Goal: Task Accomplishment & Management: Manage account settings

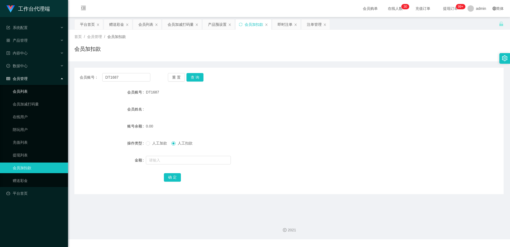
click at [52, 87] on section "工作台代理端 系统配置 产品管理 产品列表 产品预设置 开奖记录 注单管理 即时注单 内容中心 数据中心 会员管理 会员列表 会员加减打码量 在线用户 陪玩用…" at bounding box center [255, 119] width 510 height 239
paste input "Samiulhasan25"
type input "Samiulhasan25"
click at [195, 77] on button "查 询" at bounding box center [195, 77] width 17 height 9
click at [196, 76] on button "查 询" at bounding box center [195, 77] width 17 height 9
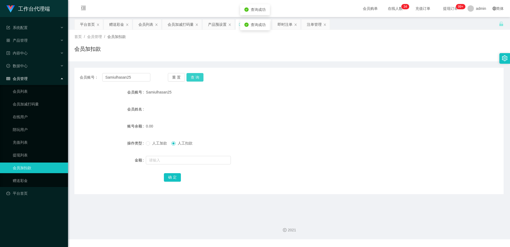
click at [196, 76] on button "查 询" at bounding box center [195, 77] width 17 height 9
click at [197, 76] on button "查 询" at bounding box center [195, 77] width 17 height 9
click at [197, 76] on button "查 询" at bounding box center [198, 77] width 23 height 9
click at [197, 76] on div "重 置 查 询" at bounding box center [203, 77] width 71 height 9
drag, startPoint x: 134, startPoint y: 75, endPoint x: 80, endPoint y: 75, distance: 54.5
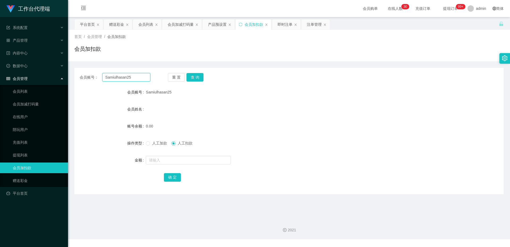
click at [80, 75] on div "会员账号： Samiulhasan25" at bounding box center [115, 77] width 71 height 9
click at [201, 78] on button "查 询" at bounding box center [195, 77] width 17 height 9
click at [154, 146] on div "人工加款 人工扣款" at bounding box center [271, 143] width 251 height 11
click at [154, 143] on span "人工加款" at bounding box center [159, 143] width 19 height 4
click at [193, 75] on button "查 询" at bounding box center [195, 77] width 17 height 9
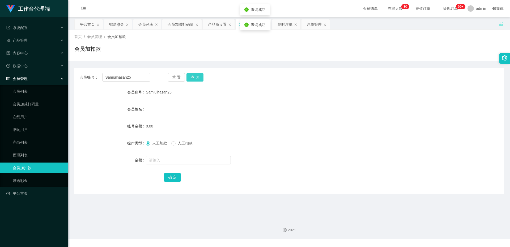
click at [193, 75] on button "查 询" at bounding box center [195, 77] width 17 height 9
click at [193, 75] on div "重 置 查 询" at bounding box center [203, 77] width 71 height 9
click at [132, 71] on div "会员账号： Samiulhasan25 重 置 查 询 会员账号 Samiulhasan25 会员姓名 账号余额 0.00 操作类型 人工加款 人工扣款 金额…" at bounding box center [288, 131] width 429 height 127
drag, startPoint x: 134, startPoint y: 76, endPoint x: 65, endPoint y: 76, distance: 69.1
click at [65, 76] on section "工作台代理端 系统配置 产品管理 产品列表 产品预设置 开奖记录 注单管理 即时注单 内容中心 数据中心 会员管理 会员列表 会员加减打码量 在线用户 陪玩用…" at bounding box center [255, 119] width 510 height 239
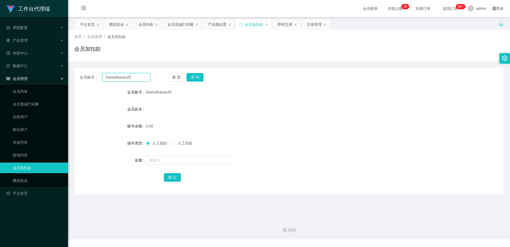
paste input "83583032"
click at [194, 75] on button "查 询" at bounding box center [195, 77] width 17 height 9
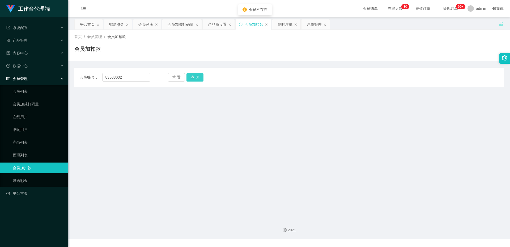
click at [196, 79] on button "查 询" at bounding box center [195, 77] width 17 height 9
drag, startPoint x: 136, startPoint y: 76, endPoint x: 60, endPoint y: 75, distance: 76.0
click at [60, 75] on section "工作台代理端 系统配置 产品管理 产品列表 产品预设置 开奖记录 注单管理 即时注单 内容中心 数据中心 会员管理 会员列表 会员加减打码量 在线用户 陪玩用…" at bounding box center [255, 119] width 510 height 239
paste input "Samiulhasan25"
type input "Samiulhasan25"
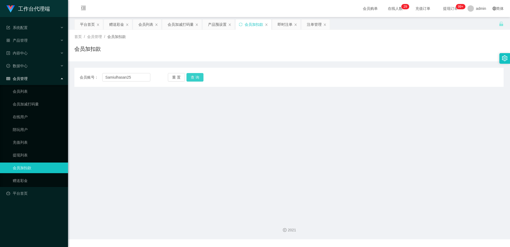
click at [199, 73] on button "查 询" at bounding box center [195, 77] width 17 height 9
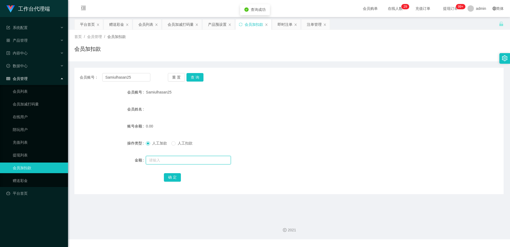
click at [155, 161] on input "text" at bounding box center [188, 160] width 85 height 9
type input "100"
click at [176, 178] on button "确 定" at bounding box center [172, 177] width 17 height 9
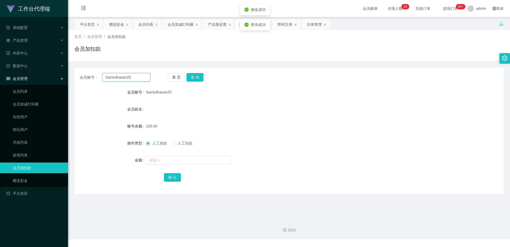
drag, startPoint x: 142, startPoint y: 77, endPoint x: 22, endPoint y: 77, distance: 120.7
click at [22, 77] on section "工作台代理端 系统配置 产品管理 产品列表 产品预设置 开奖记录 注单管理 即时注单 内容中心 数据中心 会员管理 会员列表 会员加减打码量 在线用户 陪玩用…" at bounding box center [255, 119] width 510 height 239
paste input "83761687"
click at [191, 77] on button "查 询" at bounding box center [195, 77] width 17 height 9
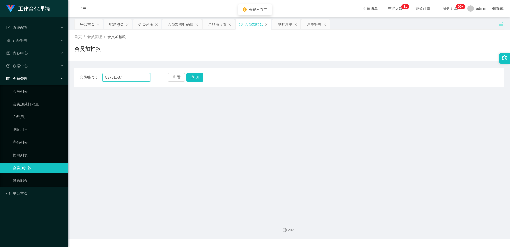
drag, startPoint x: 123, startPoint y: 79, endPoint x: 62, endPoint y: 79, distance: 60.9
click at [62, 79] on section "工作台代理端 系统配置 产品管理 产品列表 产品预设置 开奖记录 注单管理 即时注单 内容中心 数据中心 会员管理 会员列表 会员加减打码量 在线用户 陪玩用…" at bounding box center [255, 119] width 510 height 239
click at [129, 81] on input "83761687" at bounding box center [126, 77] width 48 height 9
type input "8"
click at [136, 76] on input "text" at bounding box center [126, 77] width 48 height 9
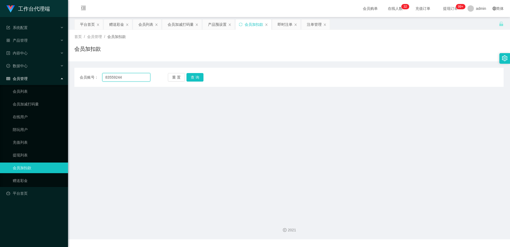
type input "83559244"
click at [196, 75] on button "查 询" at bounding box center [195, 77] width 17 height 9
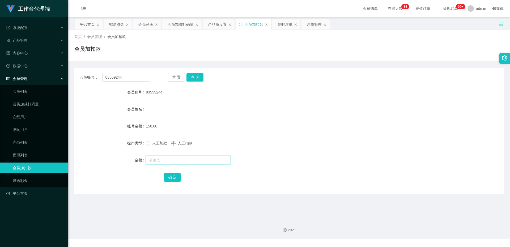
click at [181, 162] on input "text" at bounding box center [188, 160] width 85 height 9
click at [152, 161] on input "text" at bounding box center [188, 160] width 85 height 9
type input "150"
drag, startPoint x: 176, startPoint y: 180, endPoint x: 169, endPoint y: 177, distance: 7.6
click at [176, 180] on button "确 定" at bounding box center [172, 177] width 17 height 9
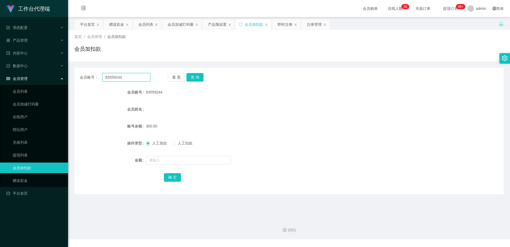
drag, startPoint x: 131, startPoint y: 76, endPoint x: 73, endPoint y: 78, distance: 58.8
click at [73, 78] on main "关闭左侧 关闭右侧 关闭其它 刷新页面 平台首页 赠送彩金 会员列表 会员加减打码量 产品预设置 会员加扣款 即时注单 注单管理 首页 / 会员管理 / 会员…" at bounding box center [289, 116] width 442 height 198
paste input "DT1687"
type input "DT1687"
click at [201, 76] on button "查 询" at bounding box center [195, 77] width 17 height 9
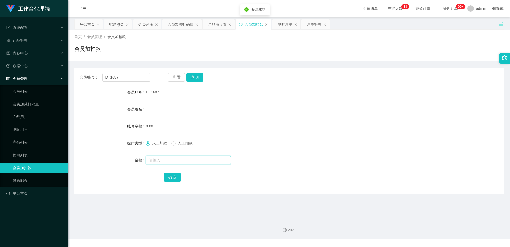
drag, startPoint x: 172, startPoint y: 162, endPoint x: 167, endPoint y: 160, distance: 5.2
click at [172, 162] on input "text" at bounding box center [188, 160] width 85 height 9
type input "100"
click at [174, 179] on button "确 定" at bounding box center [172, 177] width 17 height 9
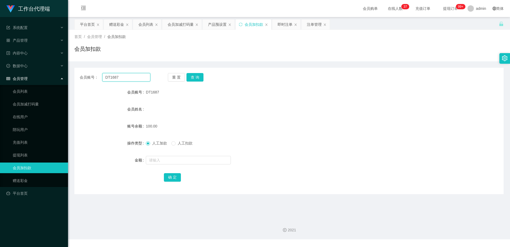
click at [131, 77] on input "DT1687" at bounding box center [126, 77] width 48 height 9
drag, startPoint x: 131, startPoint y: 77, endPoint x: 89, endPoint y: 80, distance: 42.1
click at [91, 81] on div "会员账号： DT1687" at bounding box center [115, 77] width 71 height 9
type input "hii0415"
click at [201, 77] on button "查 询" at bounding box center [195, 77] width 17 height 9
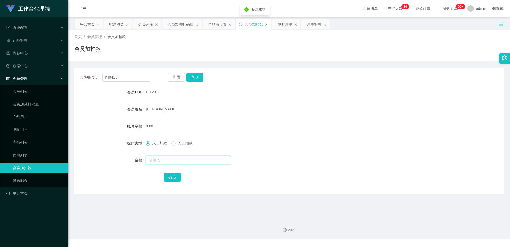
click at [165, 157] on input "text" at bounding box center [188, 160] width 85 height 9
type input "100"
drag, startPoint x: 178, startPoint y: 173, endPoint x: 174, endPoint y: 175, distance: 4.4
click at [178, 173] on button "确 定" at bounding box center [172, 177] width 17 height 9
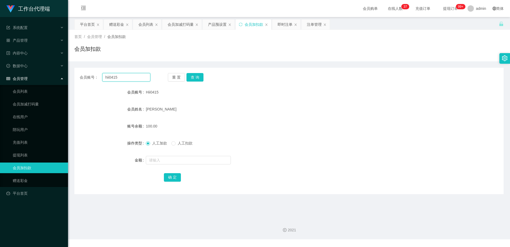
drag, startPoint x: 136, startPoint y: 77, endPoint x: 12, endPoint y: 81, distance: 123.4
click at [12, 81] on section "工作台代理端 系统配置 产品管理 产品列表 产品预设置 开奖记录 注单管理 即时注单 内容中心 数据中心 会员管理 会员列表 会员加减打码量 在线用户 陪玩用…" at bounding box center [255, 119] width 510 height 239
paste input "Samiulhasan2"
type input "Samiulhasan25"
drag, startPoint x: 201, startPoint y: 76, endPoint x: 196, endPoint y: 81, distance: 7.5
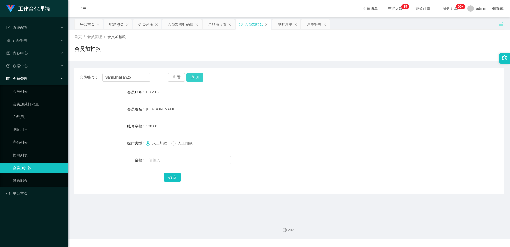
click at [201, 76] on button "查 询" at bounding box center [195, 77] width 17 height 9
click at [176, 142] on span at bounding box center [173, 143] width 4 height 4
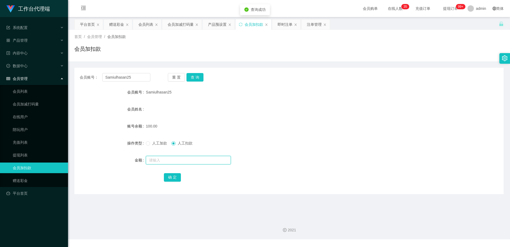
drag, startPoint x: 173, startPoint y: 161, endPoint x: 168, endPoint y: 160, distance: 5.5
click at [173, 161] on input "text" at bounding box center [188, 160] width 85 height 9
type input "100"
click at [170, 178] on button "确 定" at bounding box center [172, 177] width 17 height 9
click at [190, 77] on button "查 询" at bounding box center [195, 77] width 17 height 9
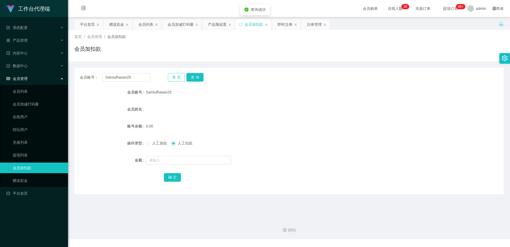
click at [178, 78] on button "重 置" at bounding box center [176, 77] width 17 height 9
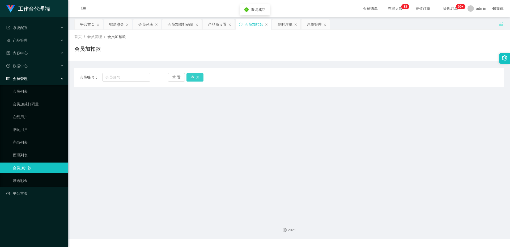
click at [201, 79] on button "查 询" at bounding box center [195, 77] width 17 height 9
click at [122, 78] on input "text" at bounding box center [126, 77] width 48 height 9
click at [160, 42] on div "首页 / 会员管理 / 会员加扣款 / 会员加扣款" at bounding box center [288, 45] width 429 height 23
click at [120, 81] on input "text" at bounding box center [126, 77] width 48 height 9
click at [27, 179] on link "赠送彩金" at bounding box center [38, 180] width 51 height 11
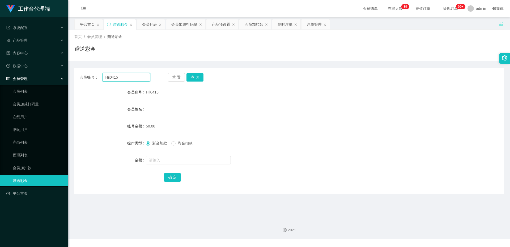
drag, startPoint x: 131, startPoint y: 77, endPoint x: 79, endPoint y: 76, distance: 52.1
click at [79, 76] on div "会员账号： Hii0415 重 置 查 询" at bounding box center [288, 77] width 429 height 9
drag, startPoint x: 197, startPoint y: 78, endPoint x: 195, endPoint y: 74, distance: 4.6
click at [197, 78] on button "查 询" at bounding box center [195, 77] width 17 height 9
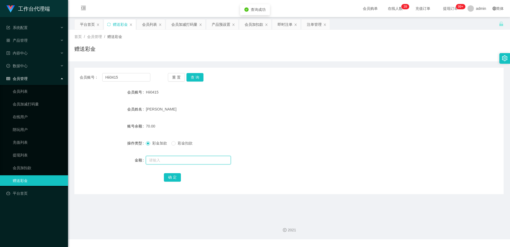
click at [155, 158] on input "text" at bounding box center [188, 160] width 85 height 9
type input "50"
click at [170, 178] on button "确 定" at bounding box center [172, 177] width 17 height 9
click at [153, 158] on input "text" at bounding box center [188, 160] width 85 height 9
type input "10"
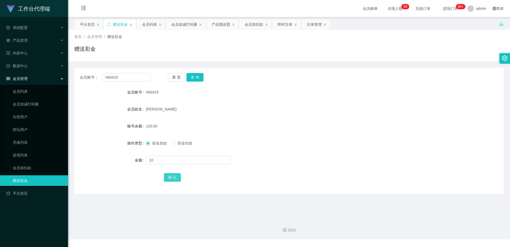
click at [166, 177] on button "确 定" at bounding box center [172, 177] width 17 height 9
drag, startPoint x: 139, startPoint y: 78, endPoint x: 77, endPoint y: 79, distance: 61.9
click at [77, 79] on div "会员账号： Hii0415 重 置 查 询" at bounding box center [288, 77] width 429 height 9
paste input "83559244"
type input "83559244"
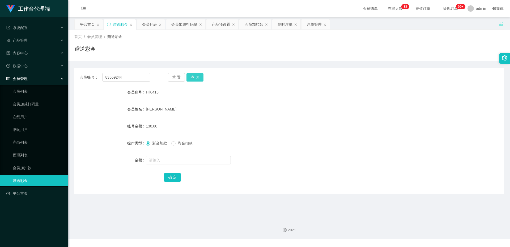
drag, startPoint x: 190, startPoint y: 73, endPoint x: 191, endPoint y: 76, distance: 3.1
click at [190, 73] on button "查 询" at bounding box center [195, 77] width 17 height 9
click at [177, 144] on span "彩金扣款" at bounding box center [185, 143] width 19 height 4
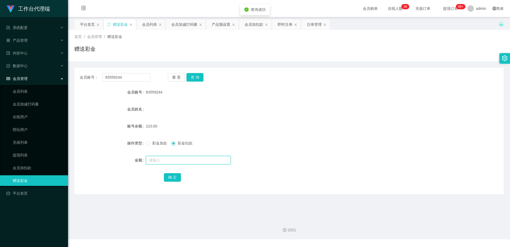
click at [165, 159] on input "text" at bounding box center [188, 160] width 85 height 9
type input "80"
click at [174, 176] on button "确 定" at bounding box center [172, 177] width 17 height 9
drag, startPoint x: 134, startPoint y: 76, endPoint x: 46, endPoint y: 79, distance: 88.3
click at [46, 79] on section "工作台代理端 系统配置 产品管理 产品列表 产品预设置 开奖记录 注单管理 即时注单 内容中心 数据中心 会员管理 会员列表 会员加减打码量 在线用户 陪玩用…" at bounding box center [255, 119] width 510 height 239
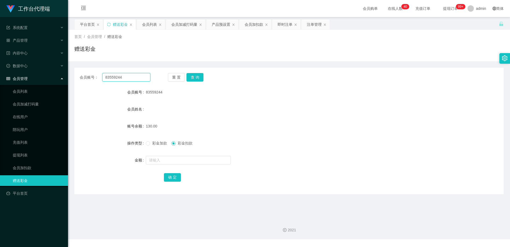
paste input "DT1687"
type input "DT1687"
click at [193, 78] on button "查 询" at bounding box center [195, 77] width 17 height 9
click at [151, 141] on span "彩金加款" at bounding box center [159, 143] width 19 height 4
drag, startPoint x: 155, startPoint y: 166, endPoint x: 157, endPoint y: 156, distance: 9.8
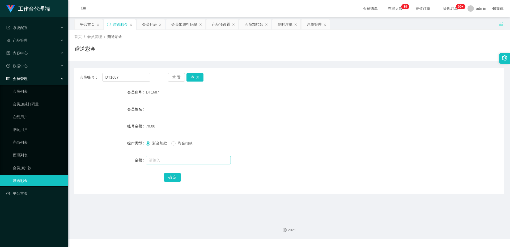
click at [155, 165] on form "会员账号 DT1687 会员姓名 账号余额 70.00 操作类型 彩金加款 彩金扣款 金额 确 定" at bounding box center [288, 135] width 429 height 96
click at [157, 156] on input "text" at bounding box center [188, 160] width 85 height 9
type input "60"
click at [176, 180] on button "确 定" at bounding box center [172, 177] width 17 height 9
click at [195, 79] on button "查 询" at bounding box center [195, 77] width 17 height 9
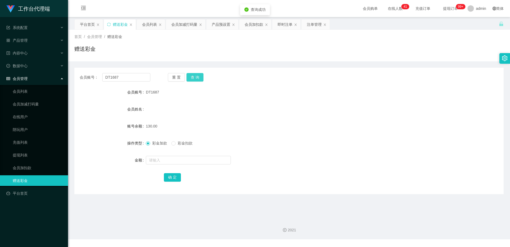
click at [195, 79] on button "查 询" at bounding box center [195, 77] width 17 height 9
click at [195, 79] on div "重 置 查 询" at bounding box center [203, 77] width 71 height 9
click at [198, 76] on button "查 询" at bounding box center [195, 77] width 17 height 9
click at [129, 90] on label "会员账号" at bounding box center [136, 92] width 19 height 4
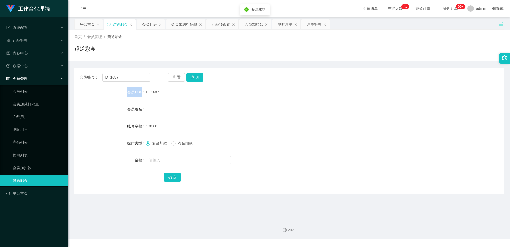
click at [129, 90] on label "会员账号" at bounding box center [136, 92] width 19 height 4
click at [125, 93] on div "会员账号" at bounding box center [109, 92] width 71 height 11
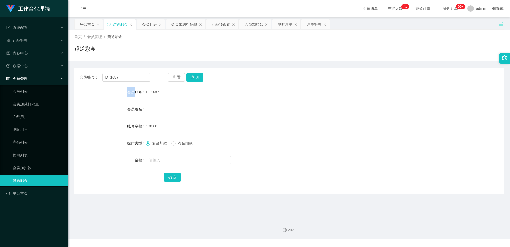
click at [125, 93] on div "会员账号" at bounding box center [109, 92] width 71 height 11
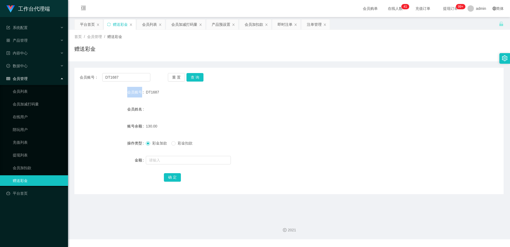
click at [125, 93] on div "会员账号" at bounding box center [109, 92] width 71 height 11
click at [163, 113] on div "会员姓名" at bounding box center [288, 109] width 429 height 11
drag, startPoint x: 126, startPoint y: 75, endPoint x: 93, endPoint y: 76, distance: 33.2
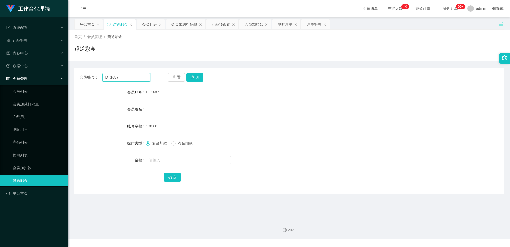
click at [94, 76] on div "会员账号： DT1687" at bounding box center [115, 77] width 71 height 9
drag, startPoint x: 125, startPoint y: 76, endPoint x: 75, endPoint y: 76, distance: 49.7
click at [75, 76] on div "会员账号： hii 重 置 查 询" at bounding box center [288, 77] width 429 height 9
paste input "HiiO415"
click at [111, 76] on input "HiiO415" at bounding box center [126, 77] width 48 height 9
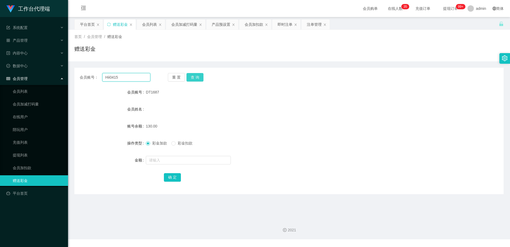
type input "Hii0415"
click at [190, 78] on button "查 询" at bounding box center [195, 77] width 17 height 9
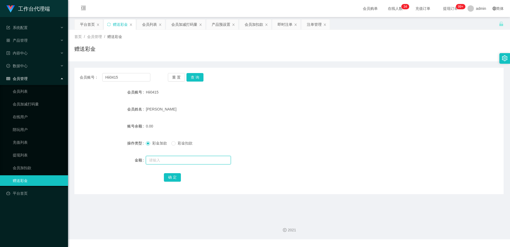
click at [161, 158] on input "text" at bounding box center [188, 160] width 85 height 9
type input "130"
click at [111, 246] on div "工作台代理端 系统配置 产品管理 产品列表 产品预设置 开奖记录 注单管理 即时注单 内容中心 数据中心 会员管理 会员列表 会员加减打码量 在线用户 陪玩用…" at bounding box center [255, 123] width 510 height 247
drag, startPoint x: 120, startPoint y: 79, endPoint x: 95, endPoint y: 77, distance: 25.1
click at [95, 77] on div "会员账号： Hii0415" at bounding box center [115, 77] width 71 height 9
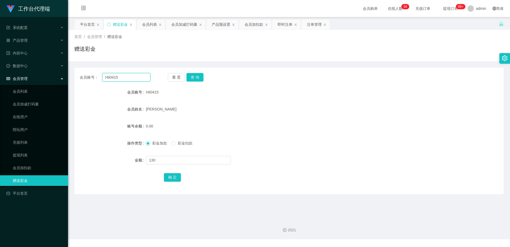
paste input "DT1687"
type input "DT1687"
click at [200, 79] on button "查 询" at bounding box center [195, 77] width 17 height 9
drag, startPoint x: 132, startPoint y: 72, endPoint x: 96, endPoint y: 78, distance: 35.8
click at [96, 78] on div "会员账号： DT1687 重 置 查 询 会员账号 DT1687 会员姓名 账号余额 130.00 操作类型 彩金加款 彩金扣款 金额 确 定" at bounding box center [288, 131] width 429 height 127
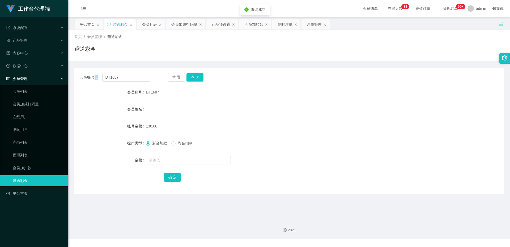
copy span "："
click at [128, 81] on input "DT1687" at bounding box center [126, 77] width 48 height 9
drag, startPoint x: 128, startPoint y: 77, endPoint x: 95, endPoint y: 78, distance: 33.0
click at [95, 78] on div "会员账号： DT1687" at bounding box center [115, 77] width 71 height 9
paste input "83559244"
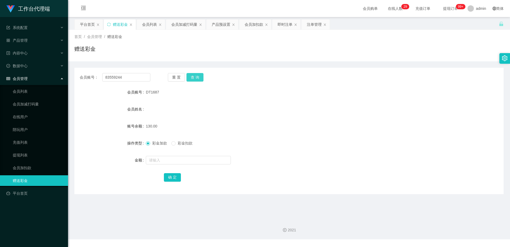
click at [200, 78] on button "查 询" at bounding box center [195, 77] width 17 height 9
drag, startPoint x: 143, startPoint y: 79, endPoint x: 82, endPoint y: 74, distance: 61.3
click at [82, 74] on div "会员账号： 83559244" at bounding box center [115, 77] width 71 height 9
paste input "HiiO415"
click at [113, 77] on input "HiiO415" at bounding box center [126, 77] width 48 height 9
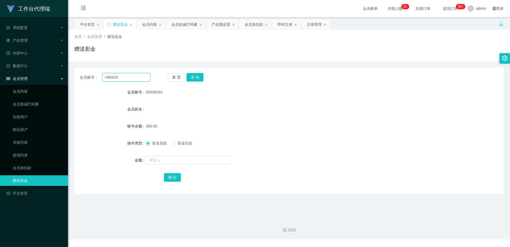
type input "Hii0415"
click at [188, 77] on button "查 询" at bounding box center [195, 77] width 17 height 9
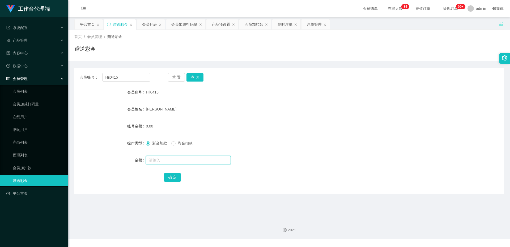
click at [151, 158] on input "text" at bounding box center [188, 160] width 85 height 9
paste input "HiiO415"
type input "HiiO415"
click at [197, 77] on button "查 询" at bounding box center [195, 77] width 17 height 9
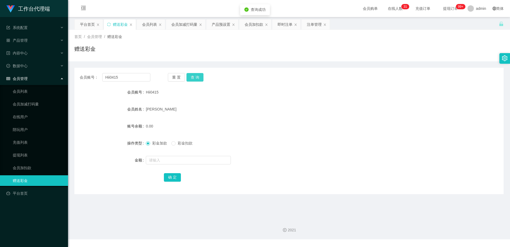
click at [197, 77] on button "查 询" at bounding box center [195, 77] width 17 height 9
click at [196, 77] on button "查 询" at bounding box center [195, 77] width 17 height 9
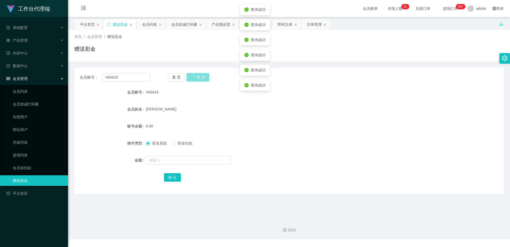
click at [196, 77] on button "查 询" at bounding box center [198, 77] width 23 height 9
click at [196, 77] on div "重 置 查 询" at bounding box center [203, 77] width 71 height 9
click at [196, 77] on button "查 询" at bounding box center [195, 77] width 17 height 9
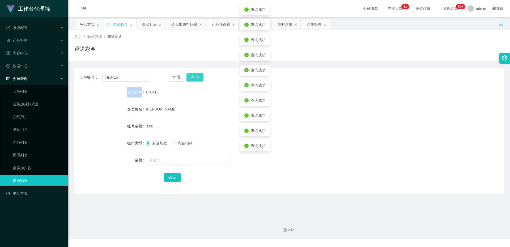
click at [196, 77] on button "查 询" at bounding box center [195, 77] width 17 height 9
click at [165, 112] on div "[PERSON_NAME]" at bounding box center [271, 109] width 251 height 11
click at [167, 117] on form "会员账号 Hii0415 会员姓名 [PERSON_NAME] Wen 账号余额 0.00 操作类型 彩金加款 彩金扣款 金额 确 定" at bounding box center [288, 135] width 429 height 96
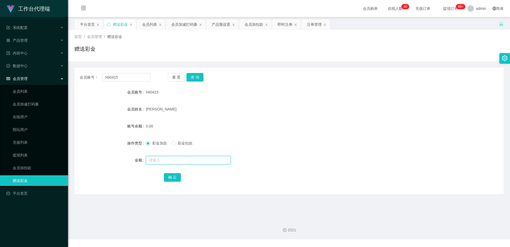
click at [172, 159] on input "text" at bounding box center [188, 160] width 85 height 9
type input "1"
click at [167, 160] on input "text" at bounding box center [188, 160] width 85 height 9
type input "130"
click at [171, 176] on button "确 定" at bounding box center [172, 177] width 17 height 9
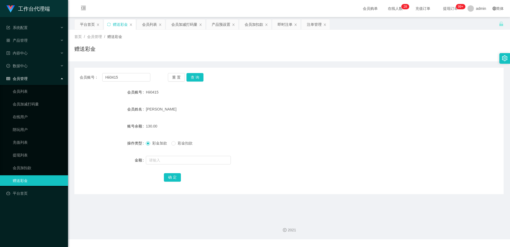
click at [256, 187] on div "会员账号： Hii0415 重 置 查 询 会员账号 Hii0415 会员姓名 [PERSON_NAME] Wen 账号余额 130.00 操作类型 彩金加款…" at bounding box center [288, 131] width 429 height 127
click at [191, 79] on button "查 询" at bounding box center [195, 77] width 17 height 9
drag, startPoint x: 132, startPoint y: 77, endPoint x: 82, endPoint y: 77, distance: 50.8
click at [82, 77] on div "会员账号： Hii0415" at bounding box center [115, 77] width 71 height 9
paste input "83583032"
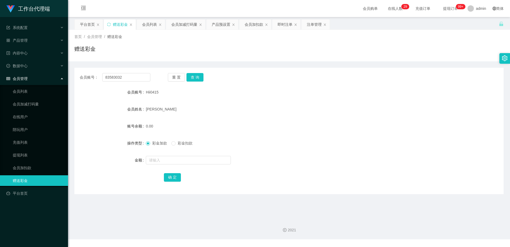
click at [193, 71] on div "会员账号： 83583032 重 置 查 询 会员账号 Hii0415 会员姓名 [PERSON_NAME] Wen 账号余额 0.00 操作类型 彩金加款 …" at bounding box center [288, 131] width 429 height 127
click at [193, 73] on button "查 询" at bounding box center [195, 77] width 17 height 9
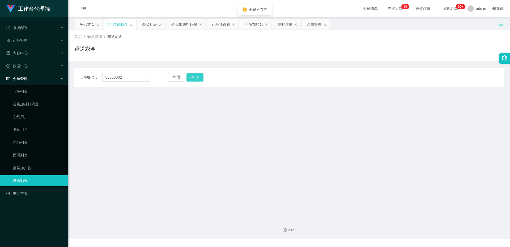
click at [192, 75] on button "查 询" at bounding box center [195, 77] width 17 height 9
drag, startPoint x: 138, startPoint y: 80, endPoint x: 86, endPoint y: 81, distance: 52.1
click at [86, 81] on div "会员账号： 83583032" at bounding box center [115, 77] width 71 height 9
paste input "DT1687"
type input "DT1687"
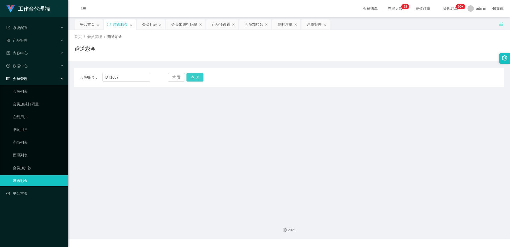
drag, startPoint x: 201, startPoint y: 74, endPoint x: 199, endPoint y: 75, distance: 2.7
click at [201, 74] on button "查 询" at bounding box center [195, 77] width 17 height 9
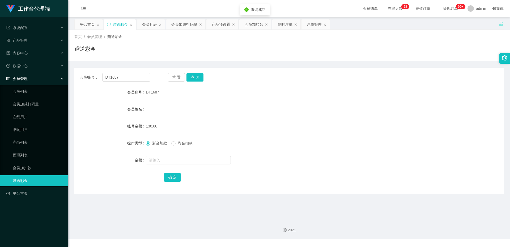
click at [194, 82] on div "会员账号： DT1687 重 置 查 询 会员账号 DT1687 会员姓名 账号余额 130.00 操作类型 彩金加款 彩金扣款 金额 确 定" at bounding box center [288, 131] width 429 height 127
click at [194, 80] on button "查 询" at bounding box center [195, 77] width 17 height 9
click at [194, 80] on button "查 询" at bounding box center [198, 77] width 23 height 9
click at [194, 80] on div "重 置 查 询" at bounding box center [203, 77] width 71 height 9
click at [194, 80] on button "查 询" at bounding box center [195, 77] width 17 height 9
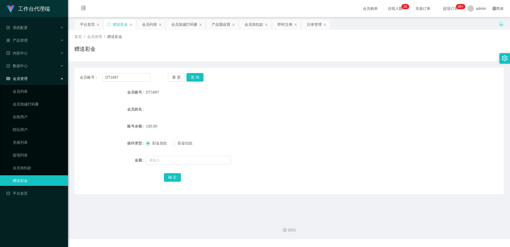
click at [181, 143] on span "彩金扣款" at bounding box center [185, 143] width 19 height 4
click at [180, 161] on input "text" at bounding box center [188, 160] width 85 height 9
type input "130"
click at [175, 175] on button "确 定" at bounding box center [172, 177] width 17 height 9
drag, startPoint x: 130, startPoint y: 78, endPoint x: 78, endPoint y: 76, distance: 51.4
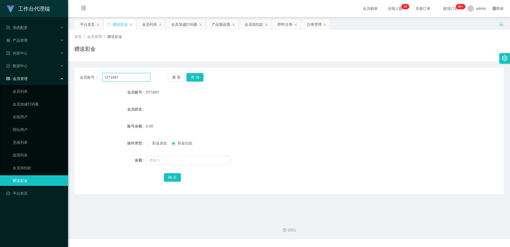
click at [78, 76] on div "会员账号： DT1687 重 置 查 询" at bounding box center [288, 77] width 429 height 9
click at [191, 74] on button "查 询" at bounding box center [195, 77] width 17 height 9
click at [195, 75] on button "查 询" at bounding box center [195, 77] width 17 height 9
click at [195, 75] on div "重 置 查 询" at bounding box center [203, 77] width 71 height 9
drag, startPoint x: 128, startPoint y: 76, endPoint x: 86, endPoint y: 76, distance: 42.8
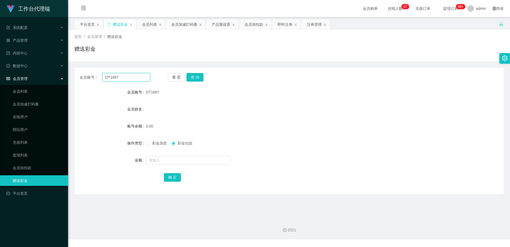
click at [86, 76] on div "会员账号： DT1687" at bounding box center [115, 77] width 71 height 9
paste input "83583032"
click at [197, 77] on button "查 询" at bounding box center [195, 77] width 17 height 9
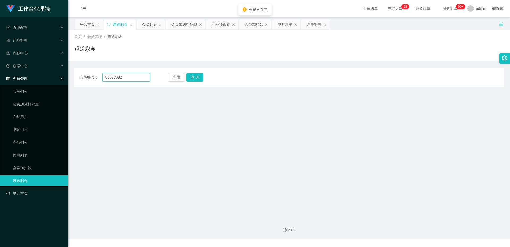
drag, startPoint x: 131, startPoint y: 77, endPoint x: 101, endPoint y: 79, distance: 30.1
click at [101, 79] on div "会员账号： 83583032" at bounding box center [115, 77] width 71 height 9
click at [192, 76] on button "查 询" at bounding box center [195, 77] width 17 height 9
drag, startPoint x: 137, startPoint y: 75, endPoint x: 85, endPoint y: 81, distance: 52.7
click at [85, 81] on div "会员账号： 83583032" at bounding box center [115, 77] width 71 height 9
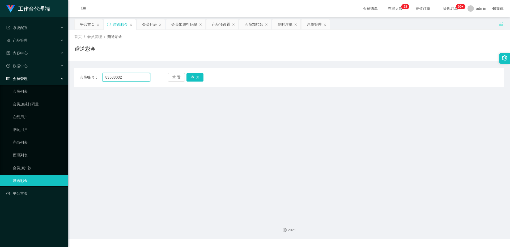
paste input "DT1687"
click at [194, 76] on button "查 询" at bounding box center [195, 77] width 17 height 9
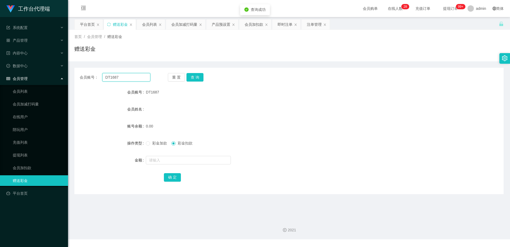
drag, startPoint x: 119, startPoint y: 73, endPoint x: 92, endPoint y: 78, distance: 27.2
click at [92, 78] on div "会员账号： DT1687" at bounding box center [115, 77] width 71 height 9
paste input "83559244"
type input "83559244"
click at [194, 77] on button "查 询" at bounding box center [195, 77] width 17 height 9
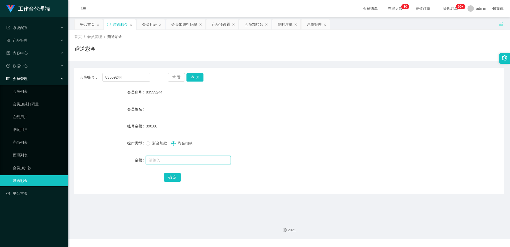
click at [174, 160] on input "text" at bounding box center [188, 160] width 85 height 9
type input "390"
click at [173, 178] on button "确 定" at bounding box center [172, 177] width 17 height 9
